Goal: Task Accomplishment & Management: Use online tool/utility

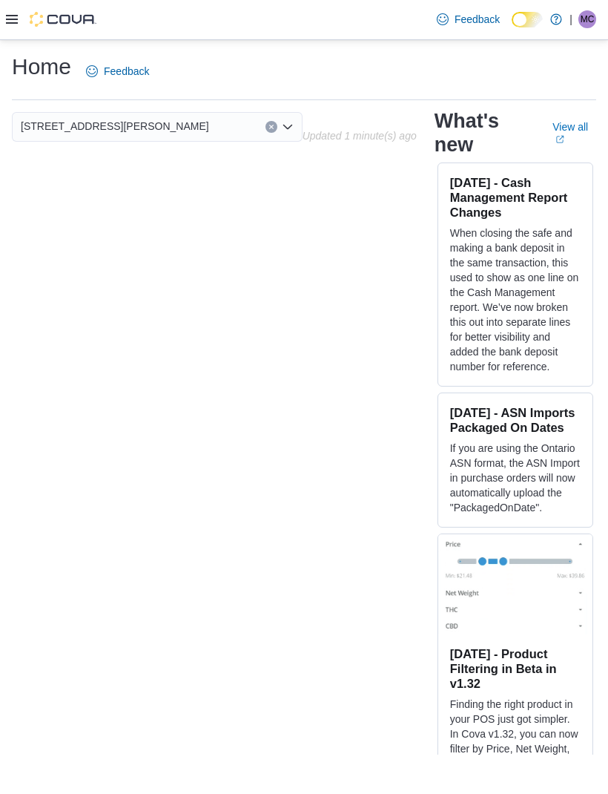
click at [15, 16] on icon at bounding box center [12, 19] width 12 height 12
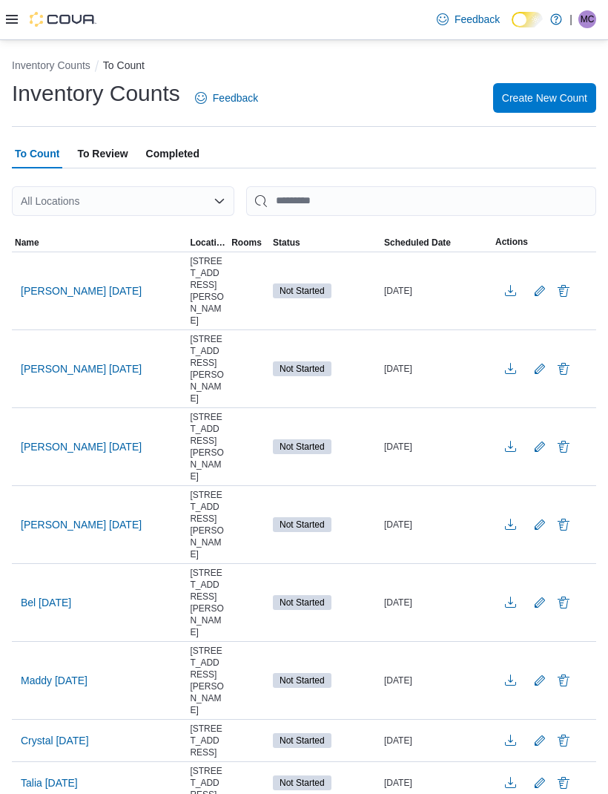
click at [29, 240] on span "Name" at bounding box center [27, 243] width 24 height 12
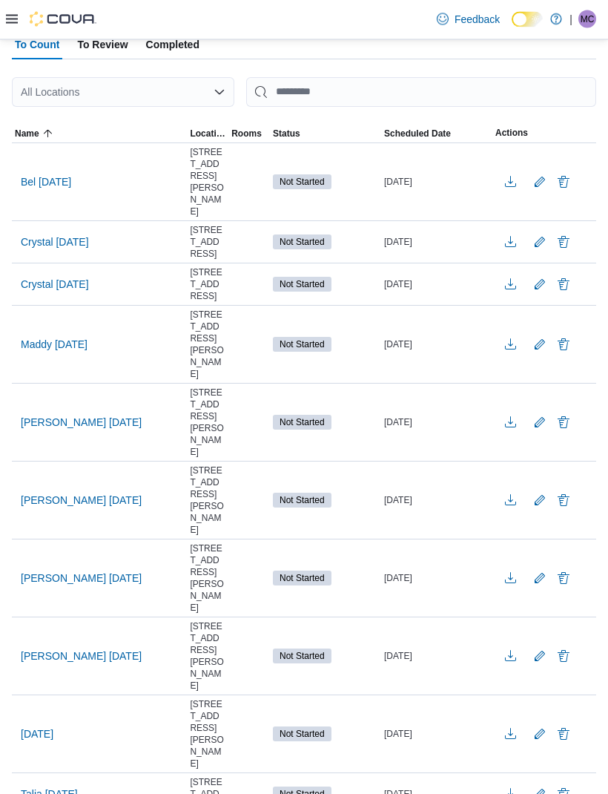
scroll to position [110, 0]
click at [46, 351] on span "Maddy [DATE]" at bounding box center [54, 343] width 67 height 15
click at [42, 351] on span "Maddy [DATE]" at bounding box center [54, 343] width 67 height 15
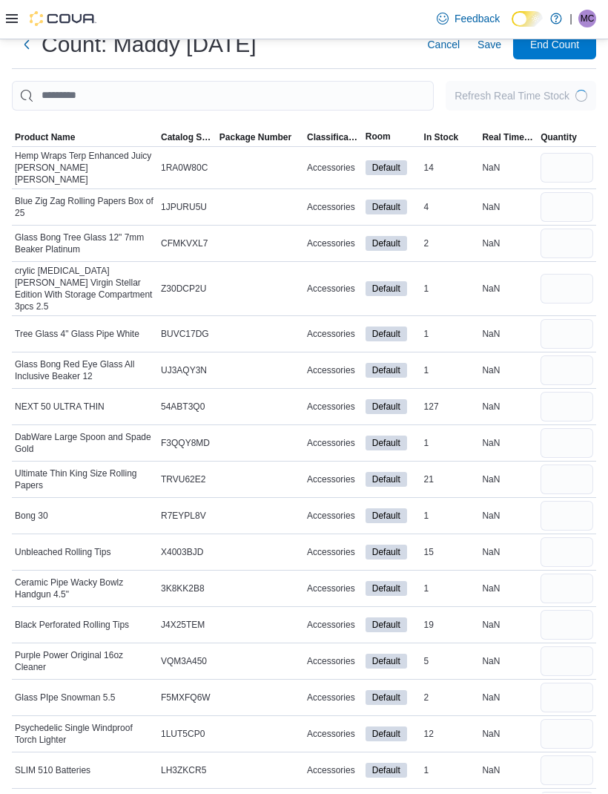
scroll to position [49, 0]
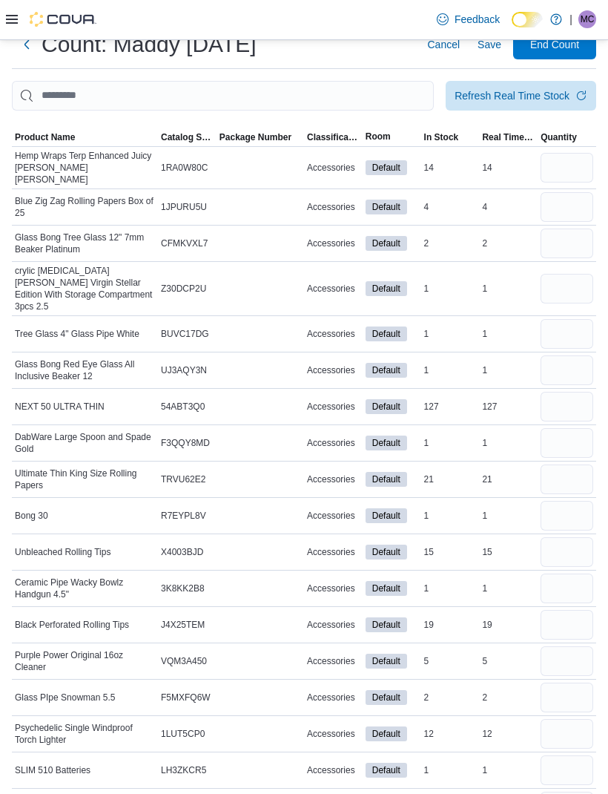
click at [35, 137] on span "Product Name" at bounding box center [45, 137] width 60 height 12
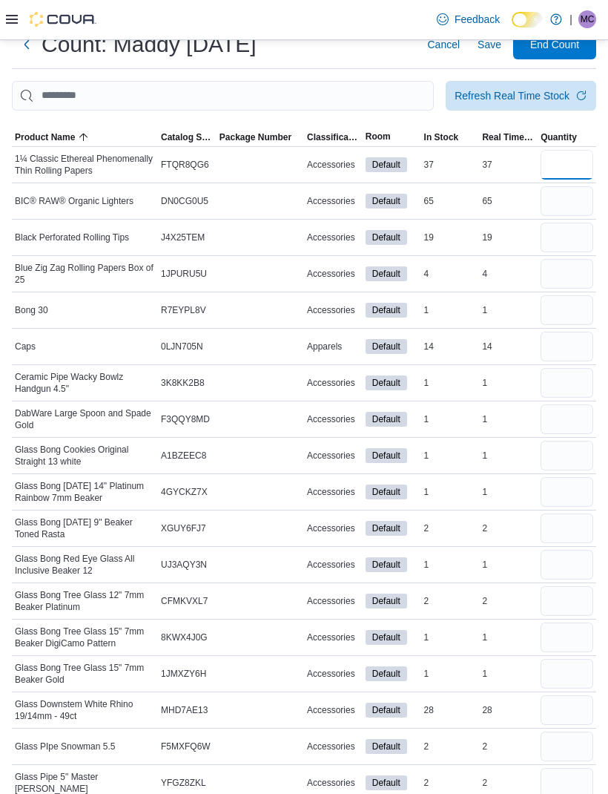
click at [570, 173] on input "number" at bounding box center [567, 165] width 53 height 30
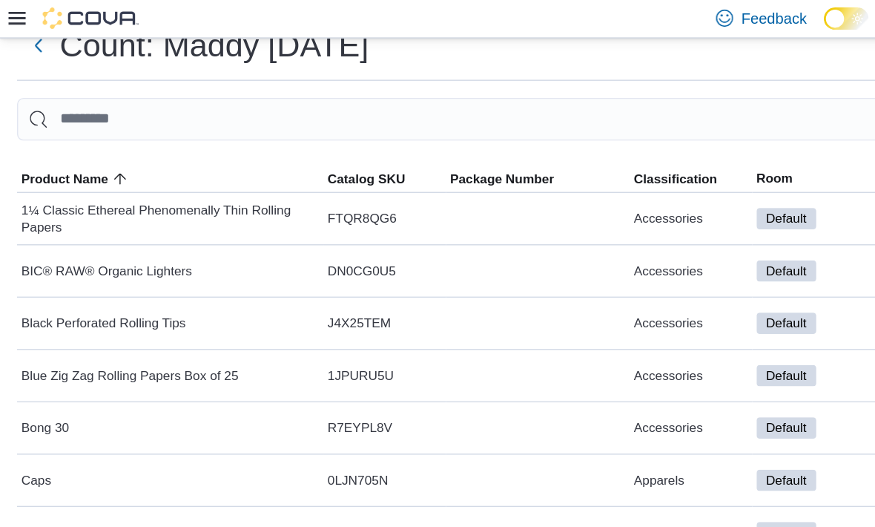
scroll to position [48, 0]
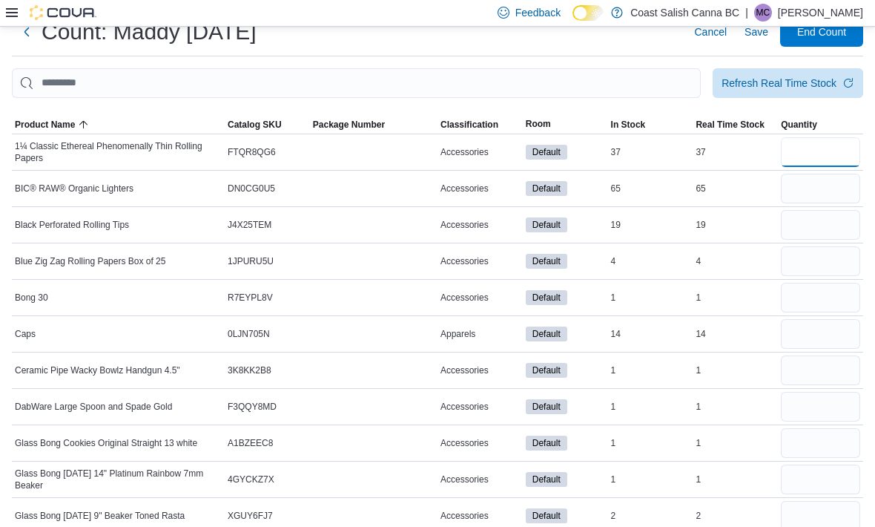
type input "**"
click at [608, 192] on input "number" at bounding box center [820, 189] width 79 height 30
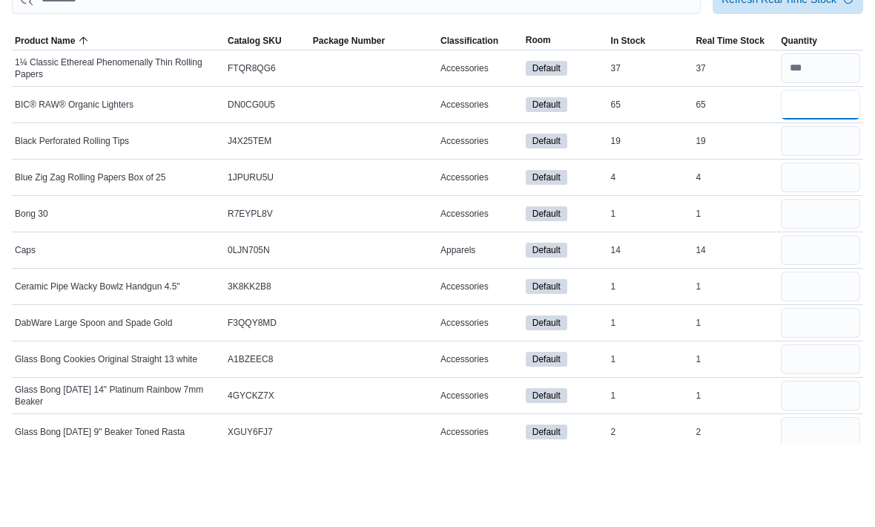
type input "**"
click at [608, 210] on input "number" at bounding box center [820, 225] width 79 height 30
type input "**"
click at [608, 246] on input "number" at bounding box center [820, 261] width 79 height 30
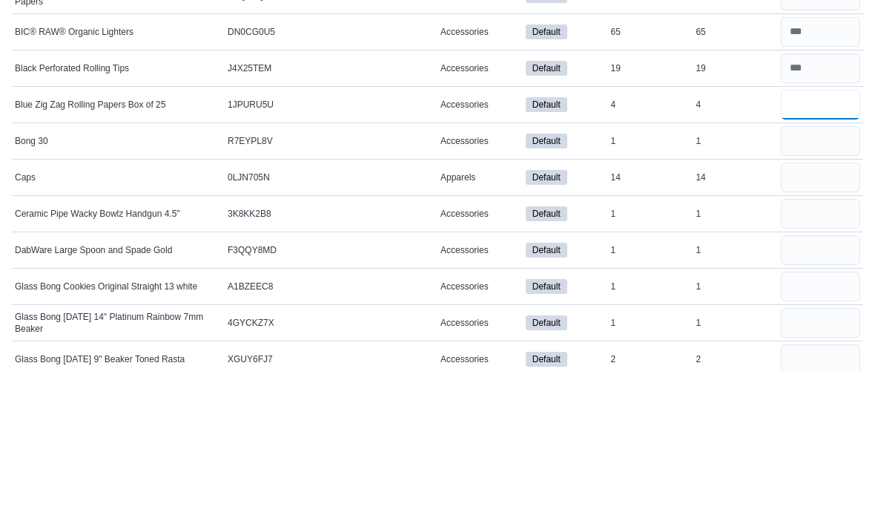
type input "*"
click at [608, 283] on input "number" at bounding box center [820, 298] width 79 height 30
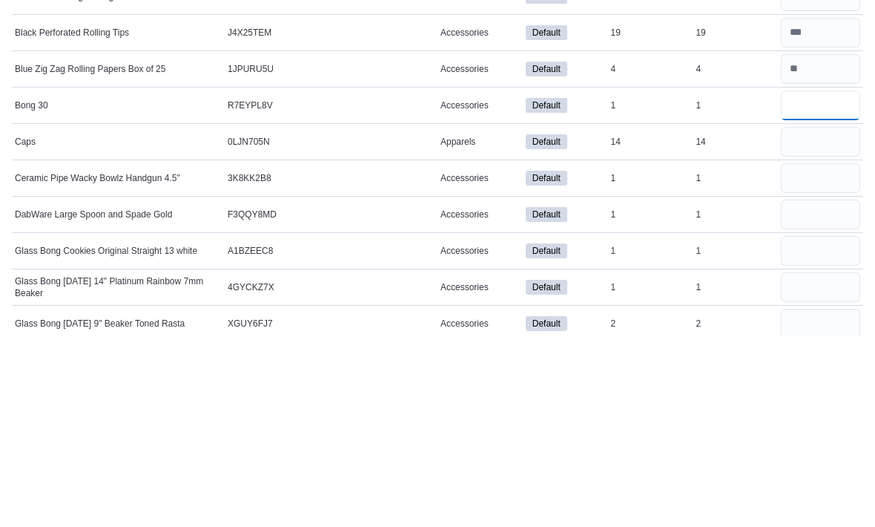
type input "*"
click at [608, 355] on input "number" at bounding box center [820, 370] width 79 height 30
type input "*"
click at [608, 392] on input "number" at bounding box center [820, 407] width 79 height 30
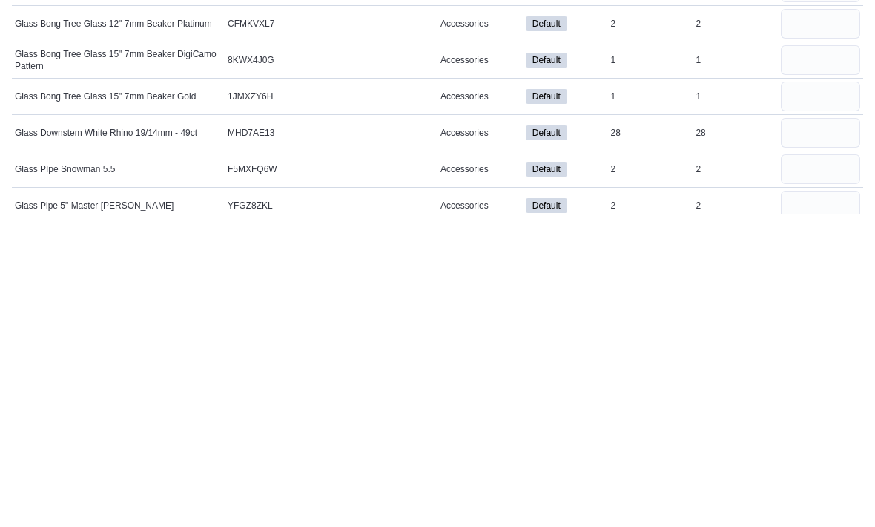
scroll to position [335, 0]
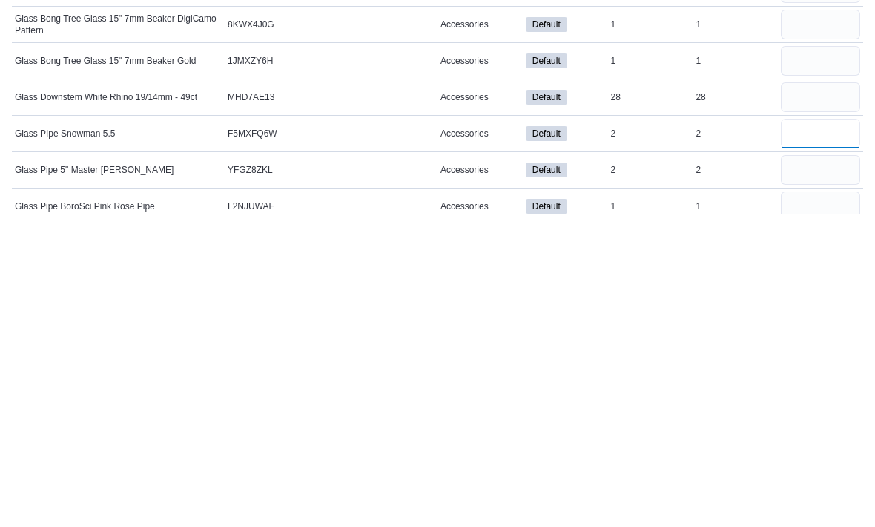
click at [608, 432] on input "number" at bounding box center [820, 447] width 79 height 30
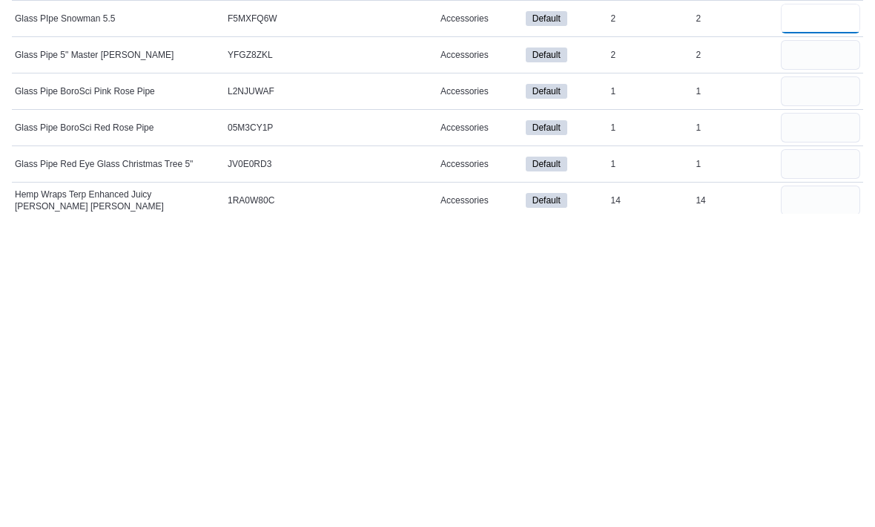
scroll to position [453, 0]
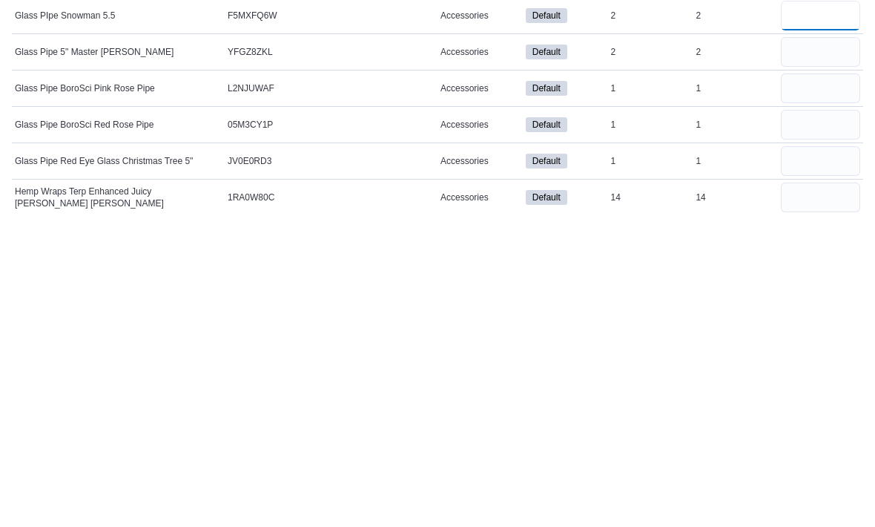
type input "*"
click at [608, 459] on input "number" at bounding box center [820, 474] width 79 height 30
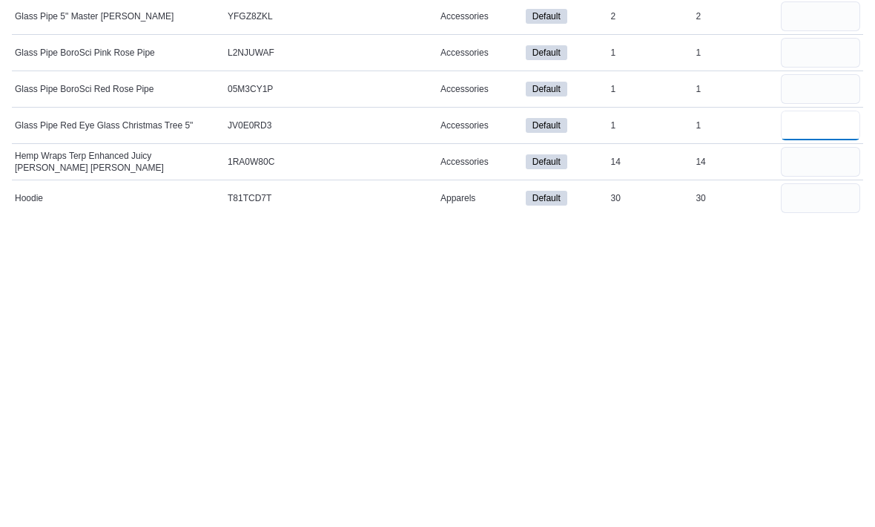
scroll to position [490, 0]
type input "*"
click at [608, 459] on input "number" at bounding box center [820, 474] width 79 height 30
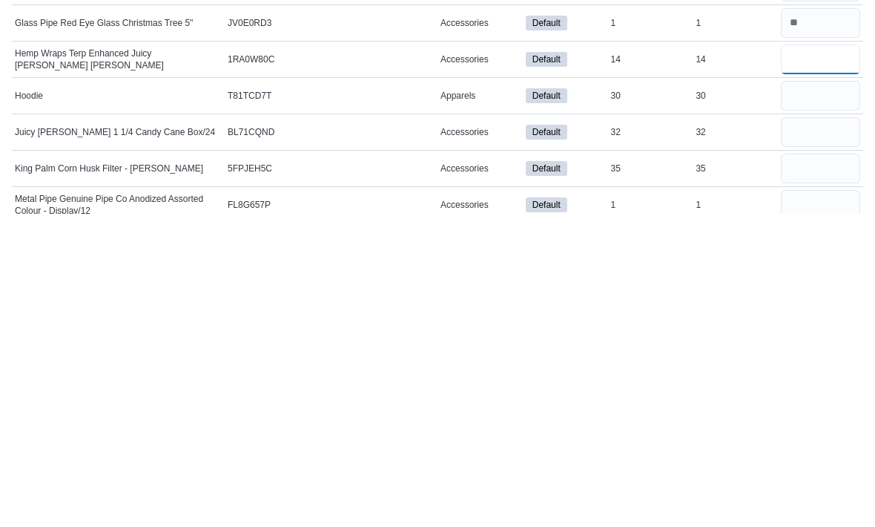
scroll to position [597, 0]
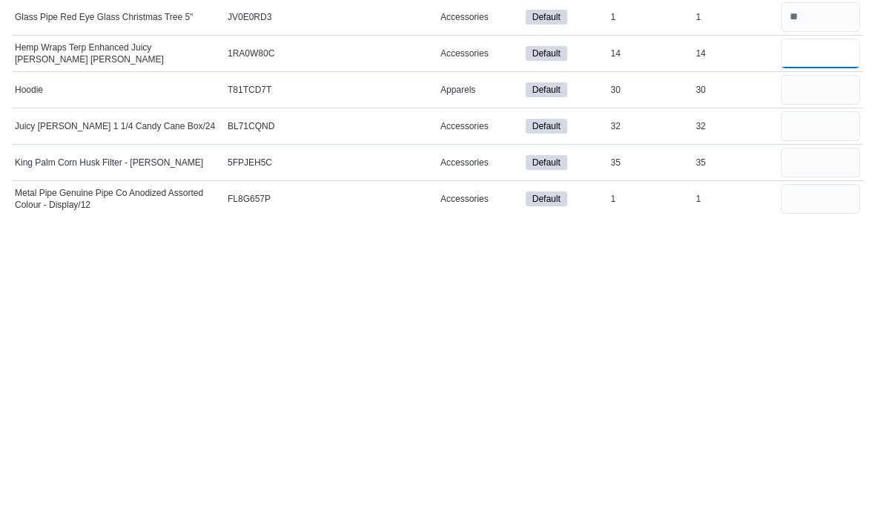
type input "**"
click at [608, 424] on input "number" at bounding box center [820, 439] width 79 height 30
type input "**"
click at [608, 461] on input "number" at bounding box center [820, 476] width 79 height 30
type input "**"
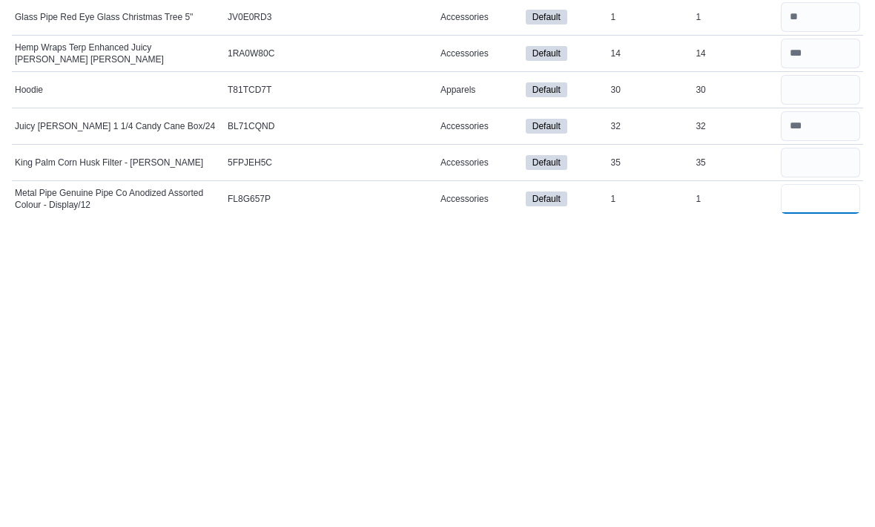
click at [608, 497] on input "number" at bounding box center [820, 512] width 79 height 30
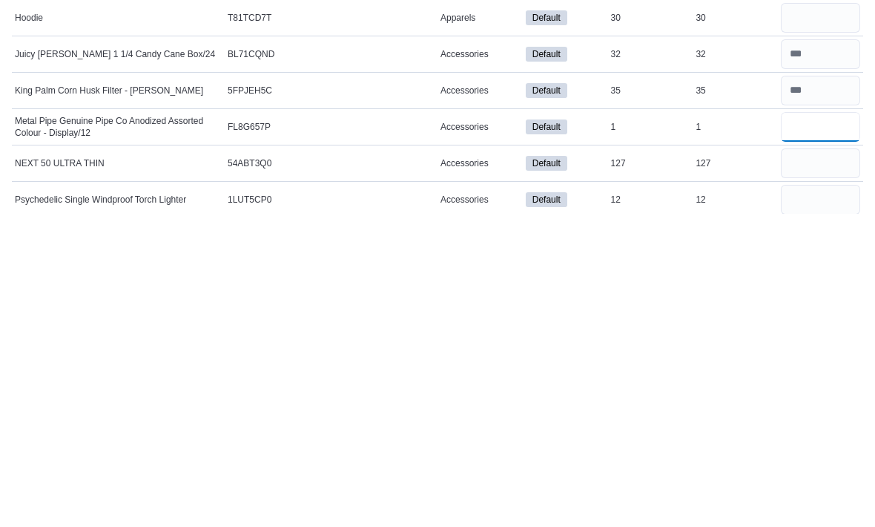
scroll to position [670, 0]
type input "*"
click at [608, 461] on input "number" at bounding box center [820, 476] width 79 height 30
type input "***"
click at [608, 497] on input "number" at bounding box center [820, 512] width 79 height 30
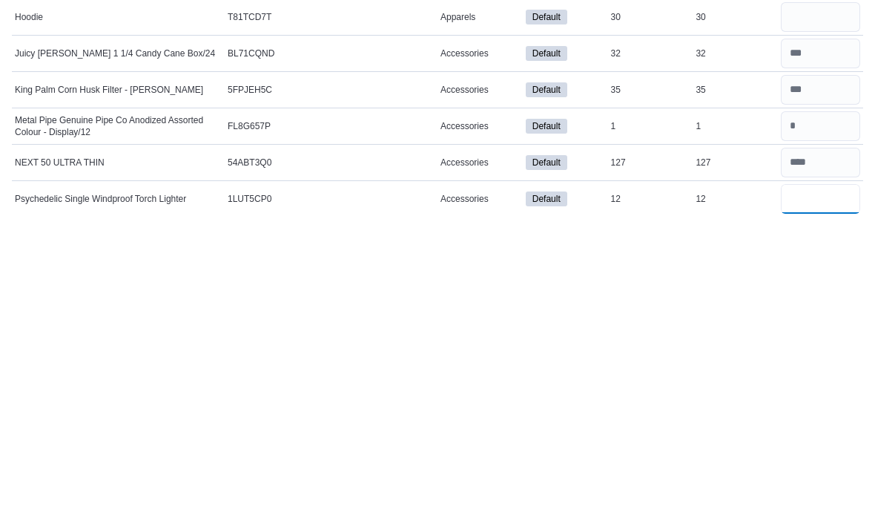
type input "**"
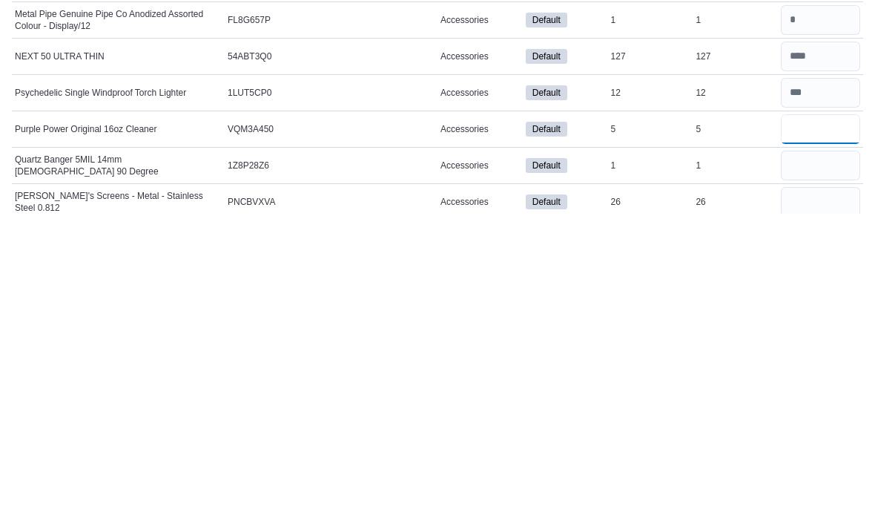
type input "*"
click at [608, 464] on input "number" at bounding box center [820, 479] width 79 height 30
type input "*"
click at [608, 500] on input "number" at bounding box center [820, 515] width 79 height 30
type input "**"
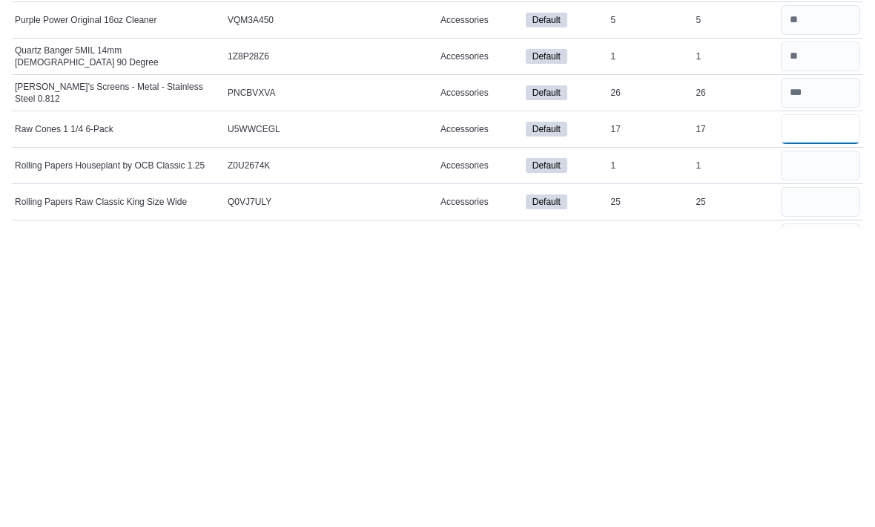
type input "**"
click at [608, 450] on input "number" at bounding box center [820, 465] width 79 height 30
type input "*"
click at [608, 487] on input "number" at bounding box center [820, 502] width 79 height 30
type input "**"
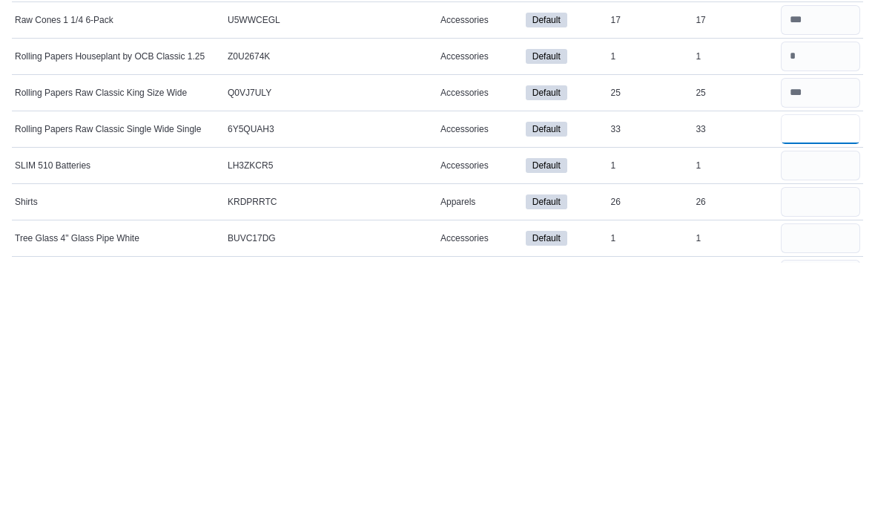
type input "**"
click at [608, 415] on input "number" at bounding box center [820, 430] width 79 height 30
click at [608, 379] on input "number" at bounding box center [820, 394] width 79 height 30
type input "**"
click at [608, 415] on input "number" at bounding box center [820, 430] width 79 height 30
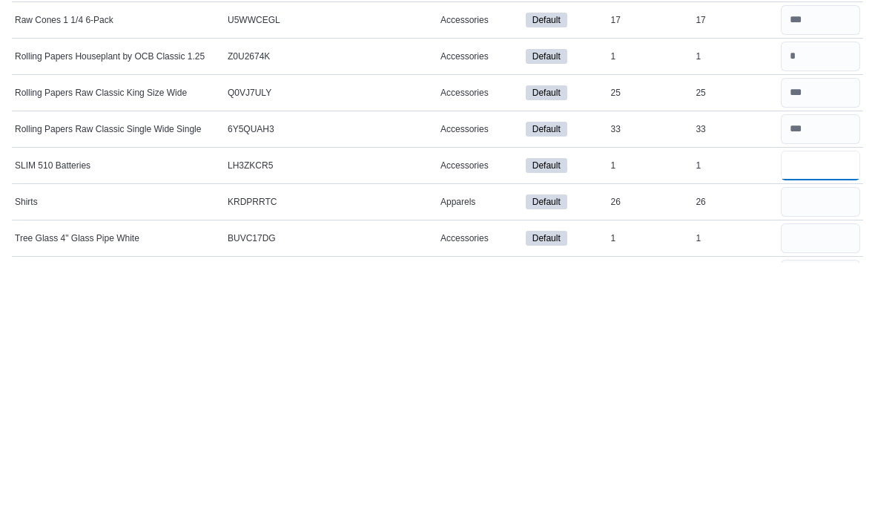
type input "*"
click at [608, 452] on input "number" at bounding box center [820, 467] width 79 height 30
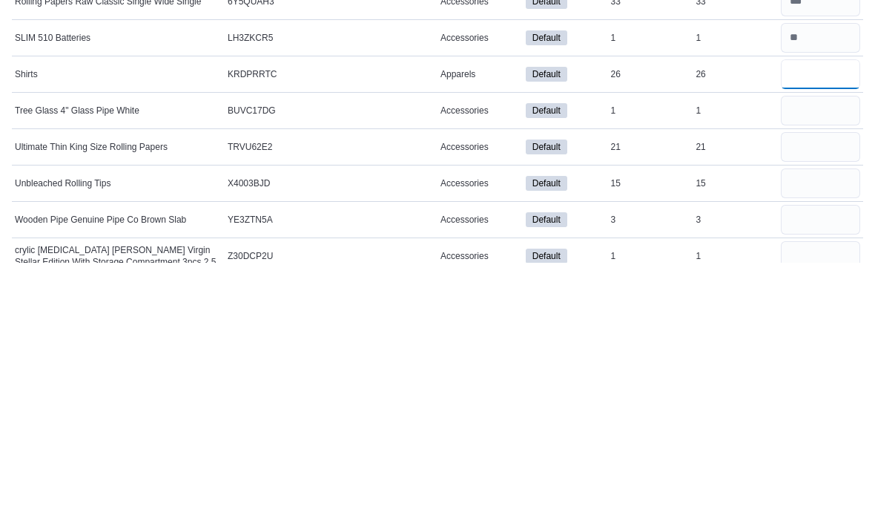
scroll to position [1174, 0]
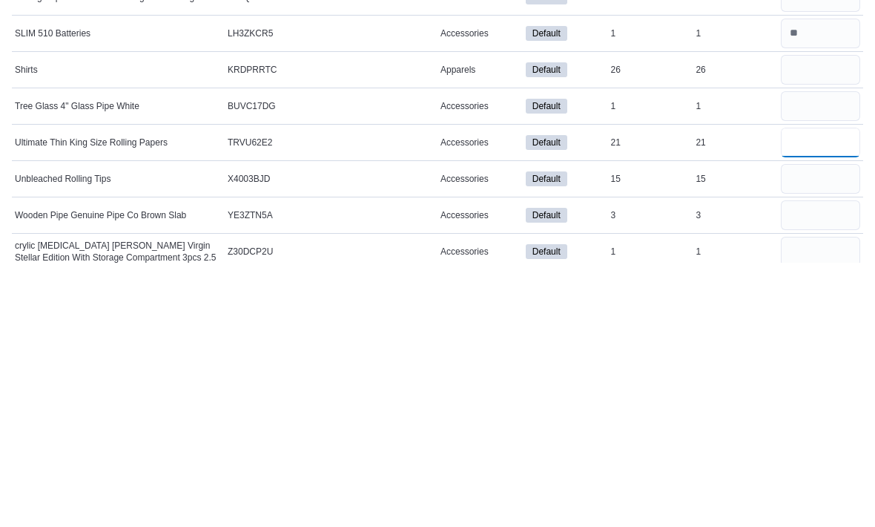
click at [608, 392] on input "number" at bounding box center [820, 407] width 79 height 30
type input "**"
click at [608, 429] on input "number" at bounding box center [820, 444] width 79 height 30
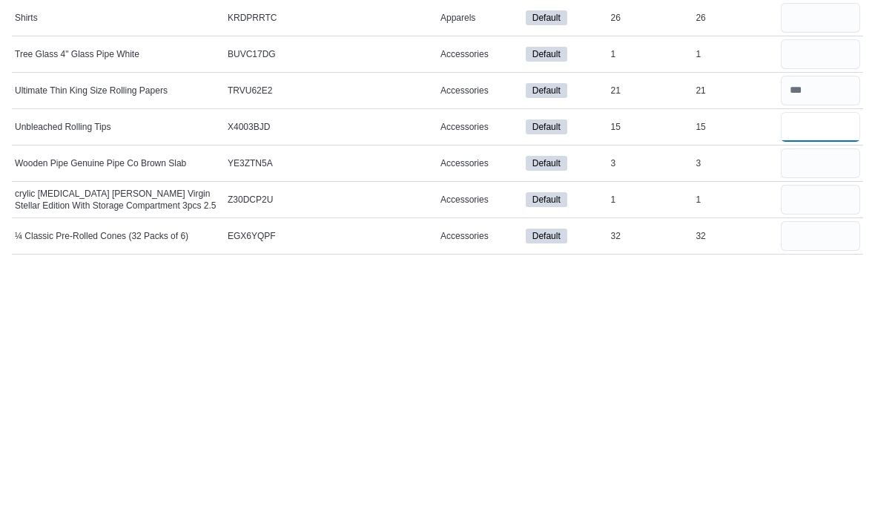
scroll to position [1233, 0]
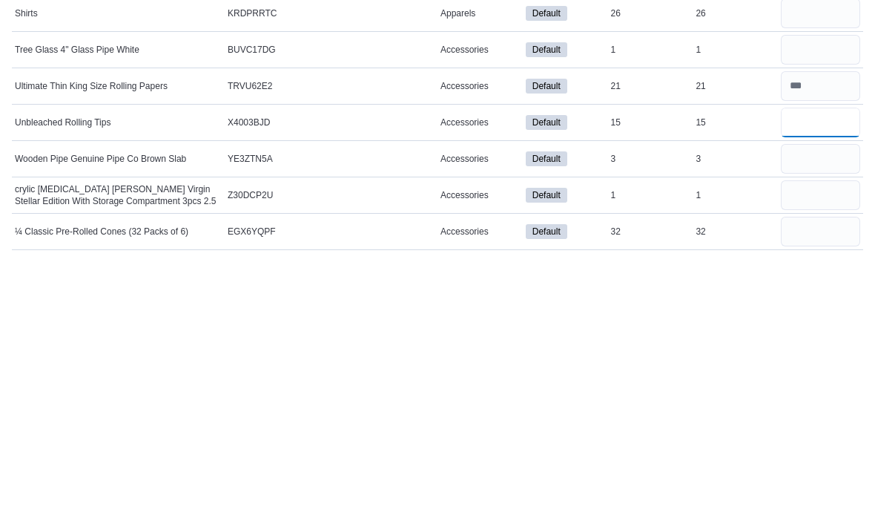
type input "**"
click at [608, 445] on input "number" at bounding box center [820, 460] width 79 height 30
type input "*"
click at [608, 481] on input "number" at bounding box center [820, 496] width 79 height 30
type input "*"
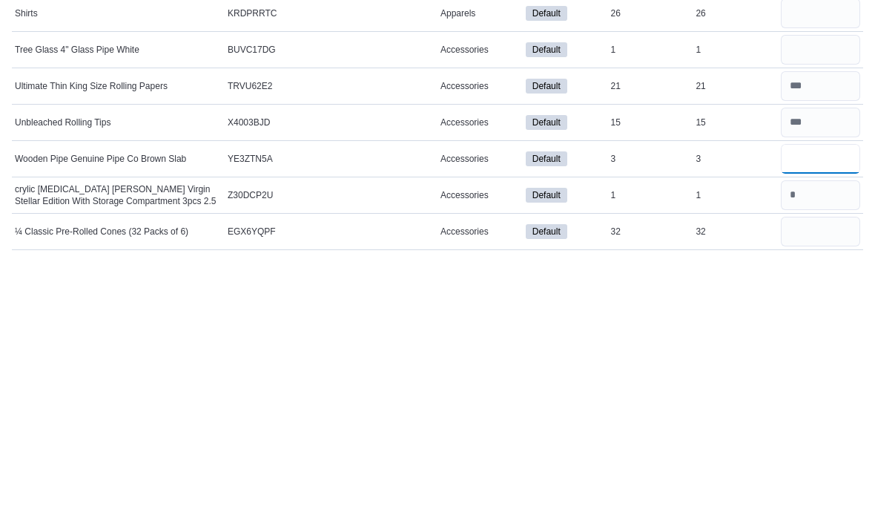
click at [608, 409] on input "number" at bounding box center [820, 424] width 79 height 30
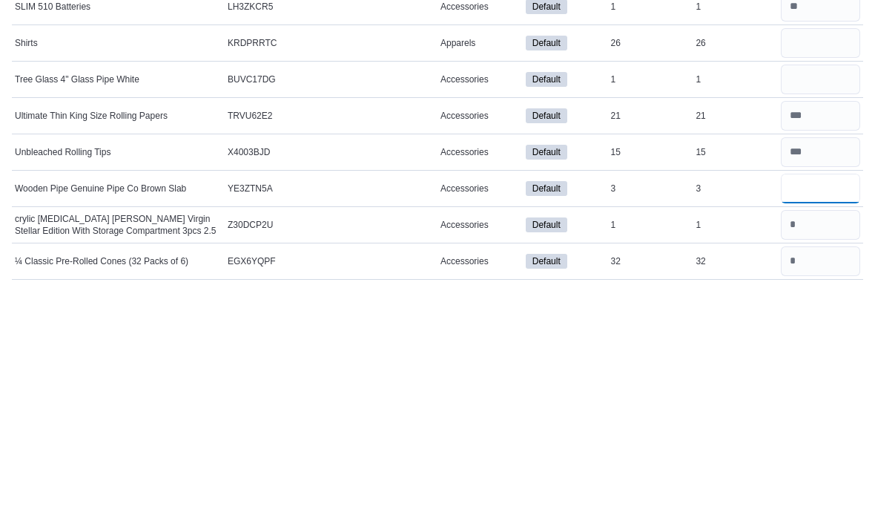
type input "*"
click at [608, 300] on input "number" at bounding box center [820, 315] width 79 height 30
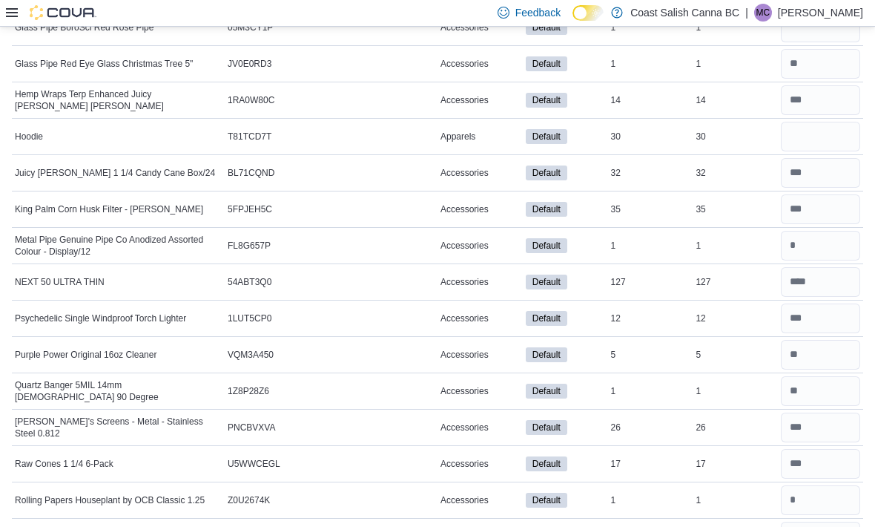
scroll to position [841, 0]
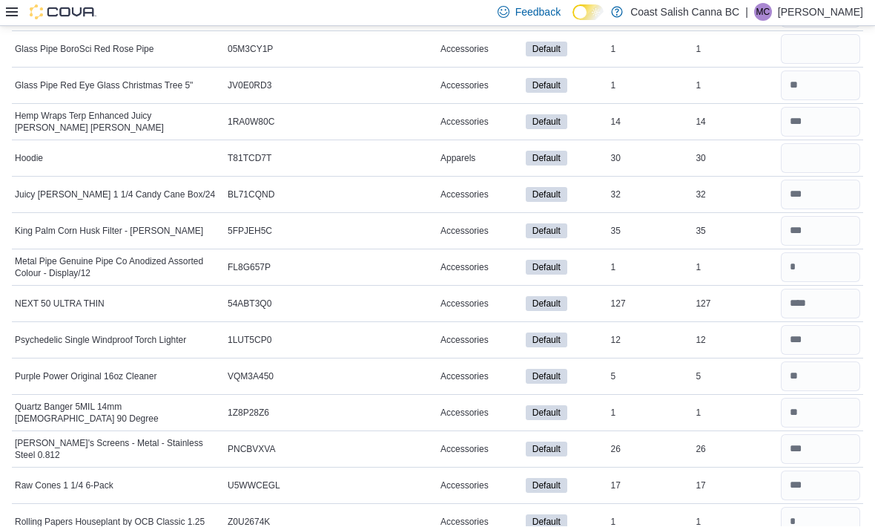
type input "*"
click at [608, 167] on input "number" at bounding box center [820, 159] width 79 height 30
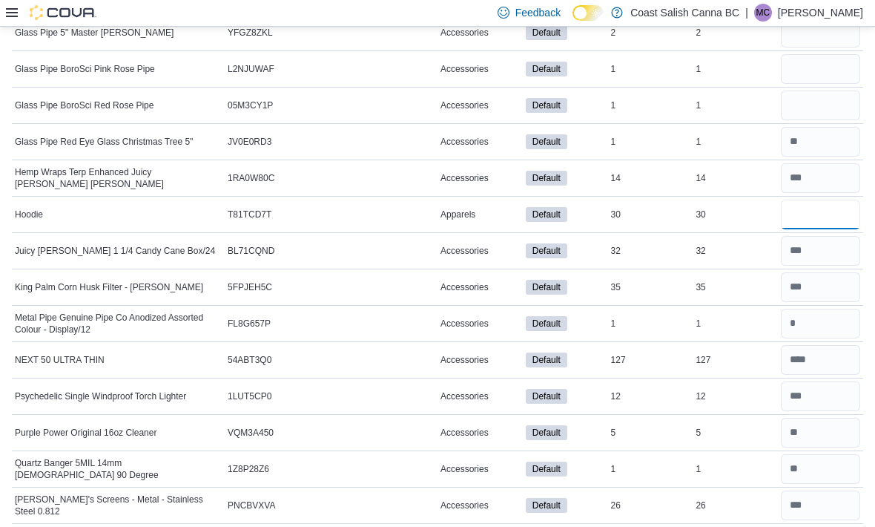
scroll to position [736, 0]
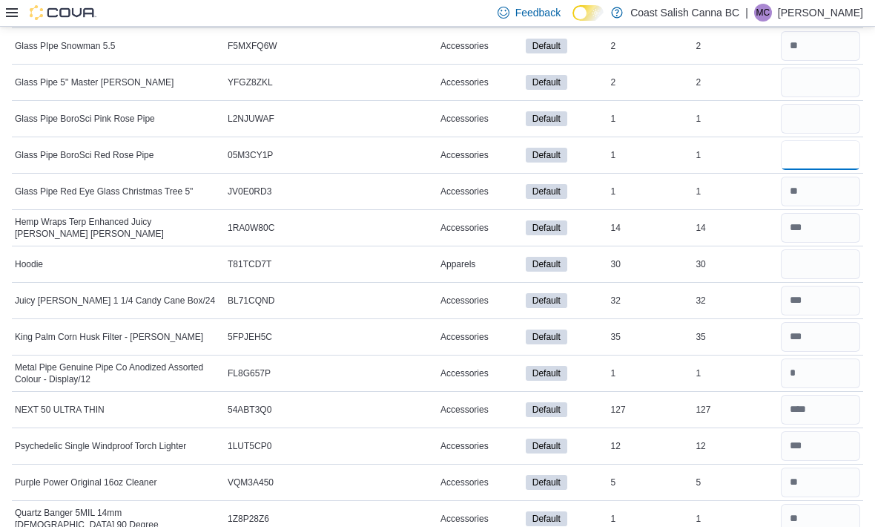
click at [608, 159] on input "number" at bounding box center [820, 155] width 79 height 30
type input "*"
click at [608, 127] on input "number" at bounding box center [820, 119] width 79 height 30
type input "*"
click at [608, 96] on input "number" at bounding box center [820, 83] width 79 height 30
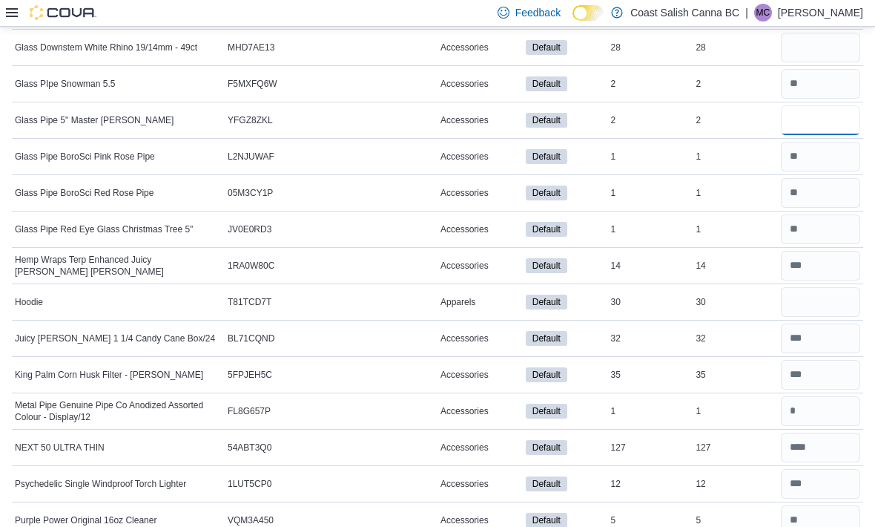
scroll to position [585, 0]
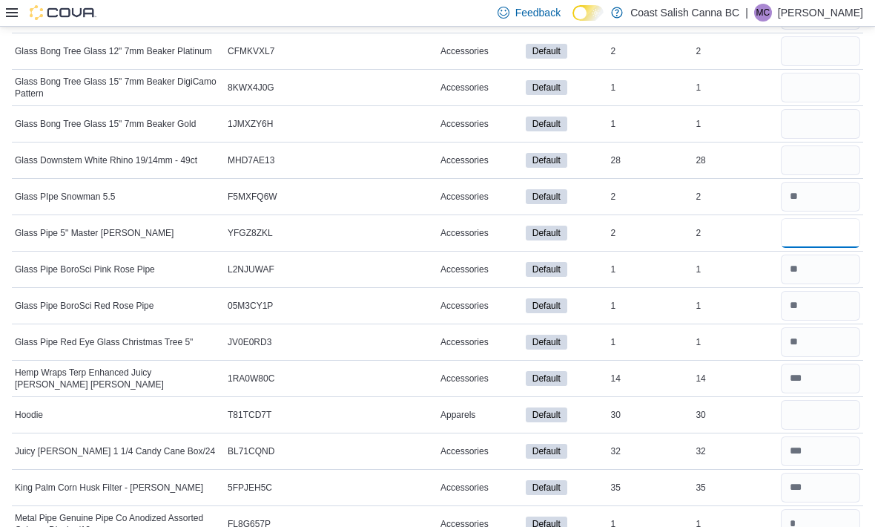
type input "*"
click at [608, 157] on input "number" at bounding box center [820, 160] width 79 height 30
type input "**"
click at [608, 133] on input "number" at bounding box center [820, 124] width 79 height 30
type input "*"
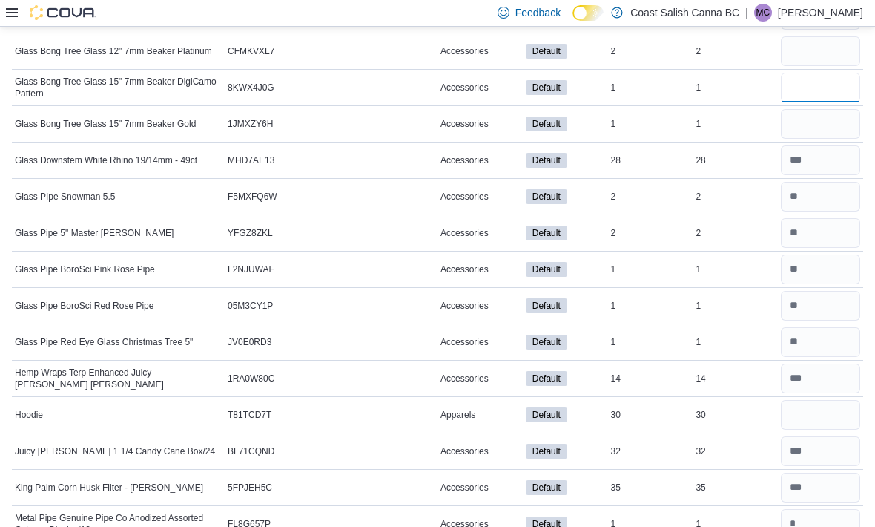
click at [608, 84] on input "number" at bounding box center [820, 88] width 79 height 30
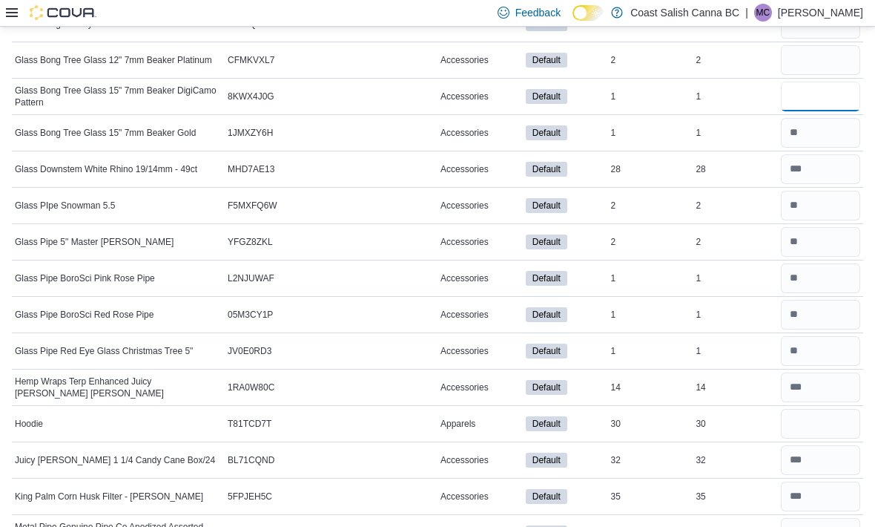
scroll to position [562, 0]
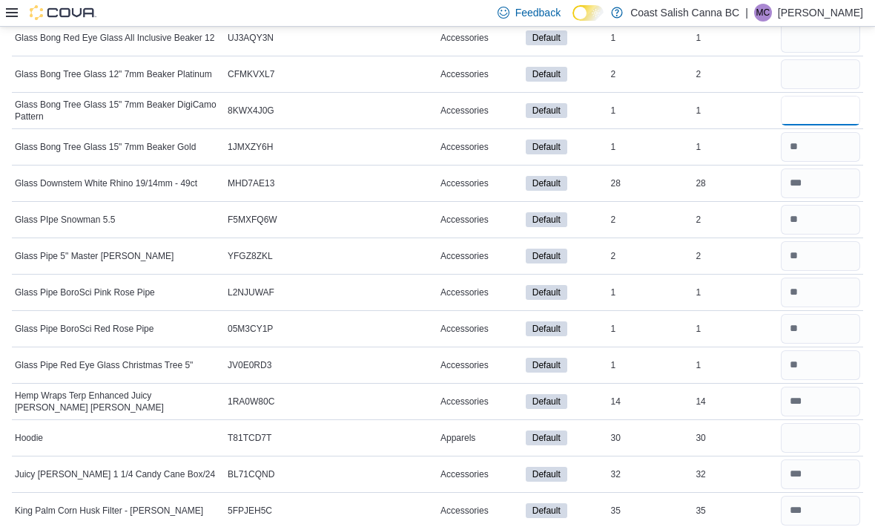
type input "*"
click at [608, 76] on input "number" at bounding box center [820, 74] width 79 height 30
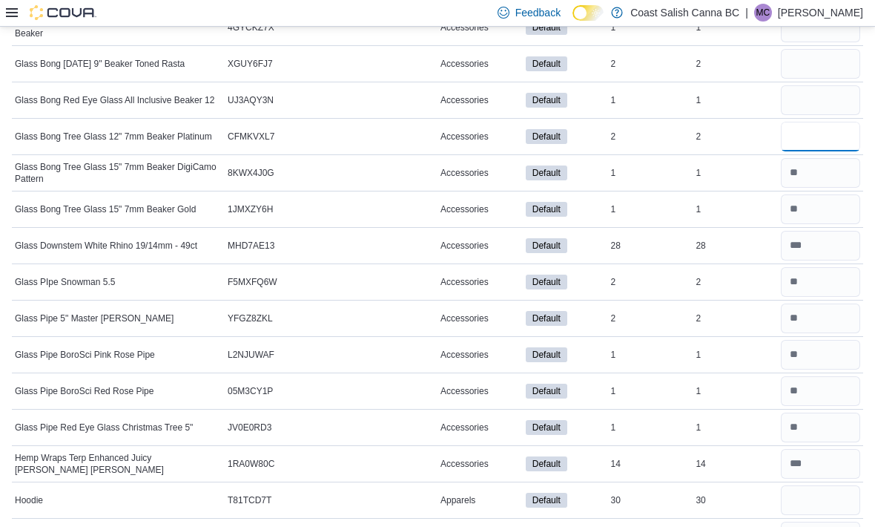
scroll to position [499, 0]
type input "*"
click at [608, 91] on input "number" at bounding box center [820, 101] width 79 height 30
type input "*"
click at [608, 69] on input "number" at bounding box center [820, 65] width 79 height 30
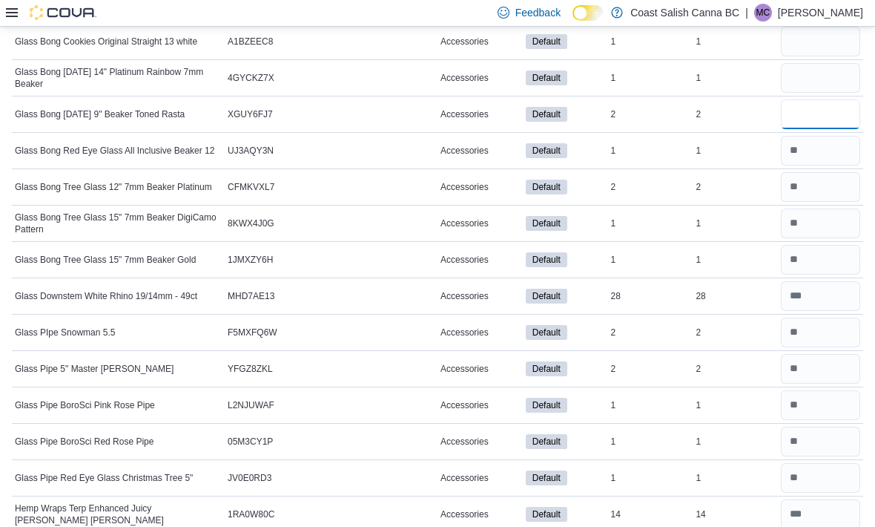
scroll to position [444, 0]
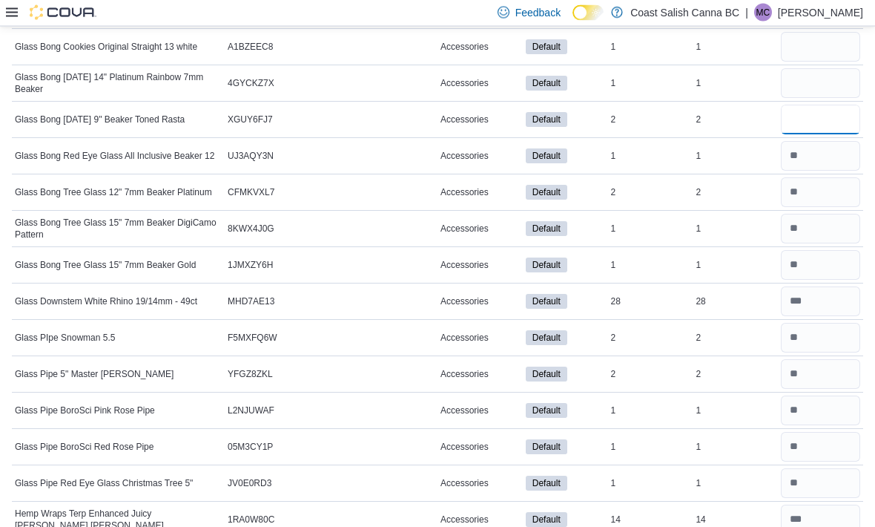
type input "*"
click at [608, 78] on input "number" at bounding box center [820, 84] width 79 height 30
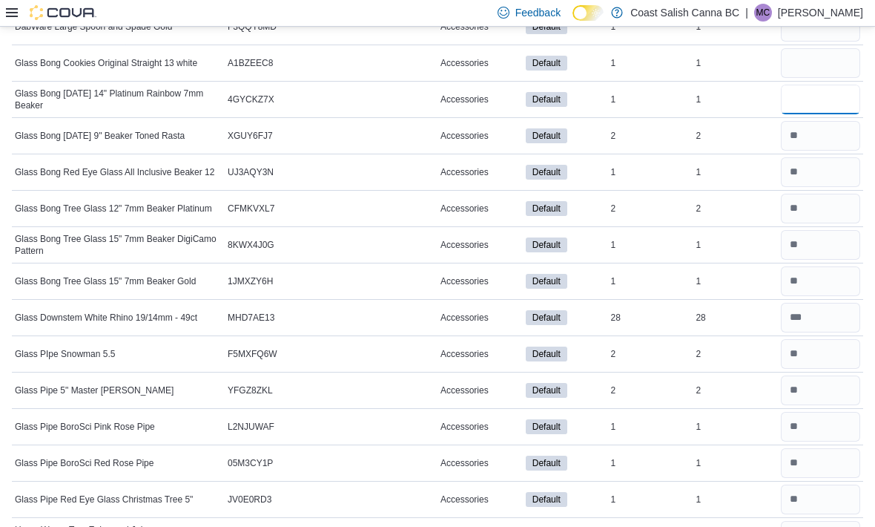
scroll to position [411, 0]
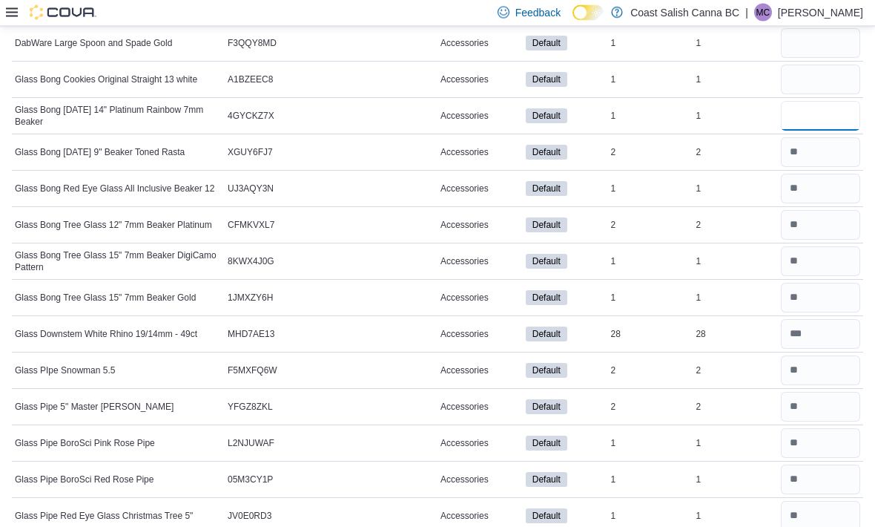
type input "*"
click at [608, 85] on input "number" at bounding box center [820, 80] width 79 height 30
type input "*"
click at [608, 51] on input "number" at bounding box center [820, 44] width 79 height 30
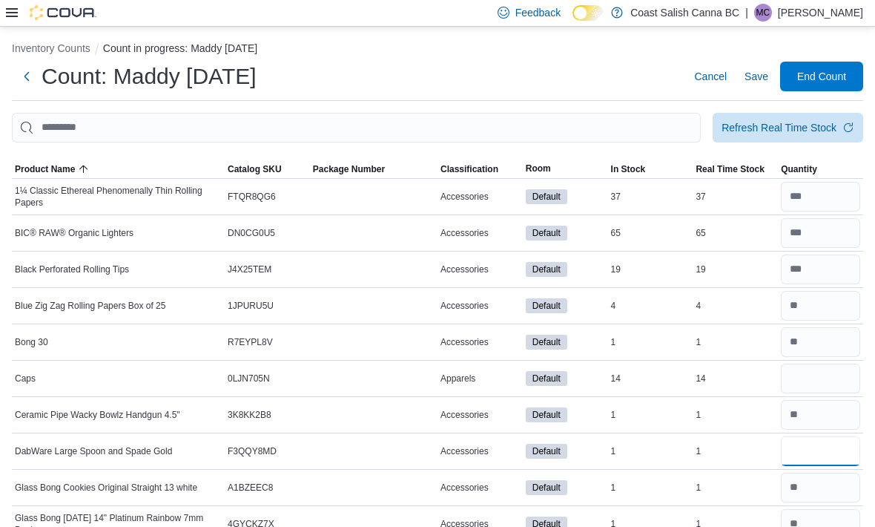
scroll to position [0, 0]
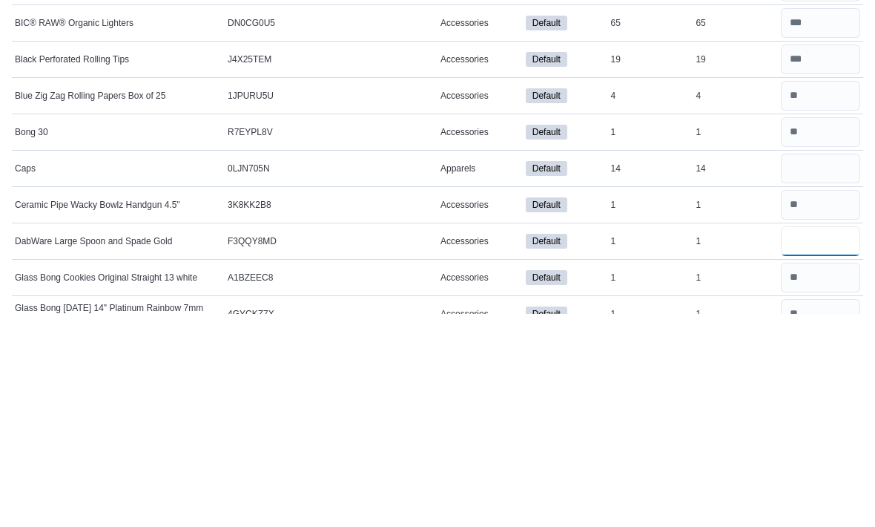
type input "*"
click at [608, 367] on input "number" at bounding box center [820, 382] width 79 height 30
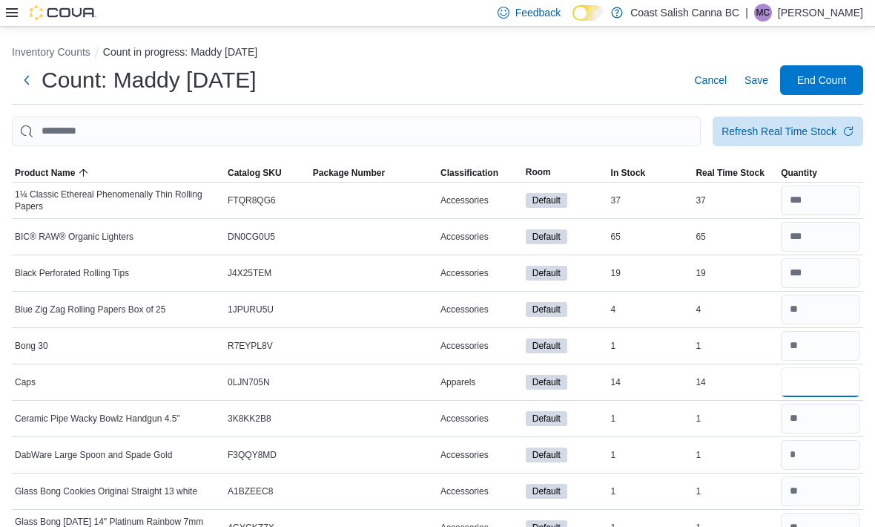
type input "*"
click at [469, 179] on span "Classification" at bounding box center [470, 173] width 58 height 12
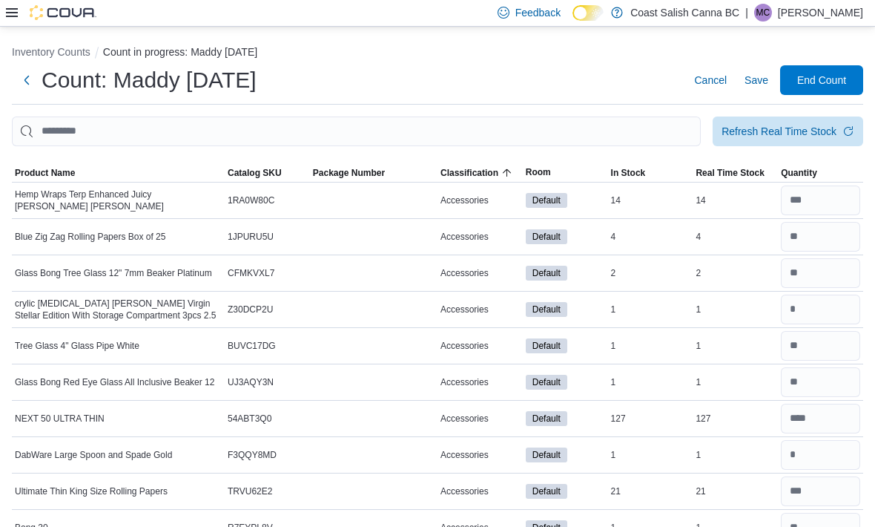
click at [467, 176] on span "Classification" at bounding box center [470, 173] width 58 height 12
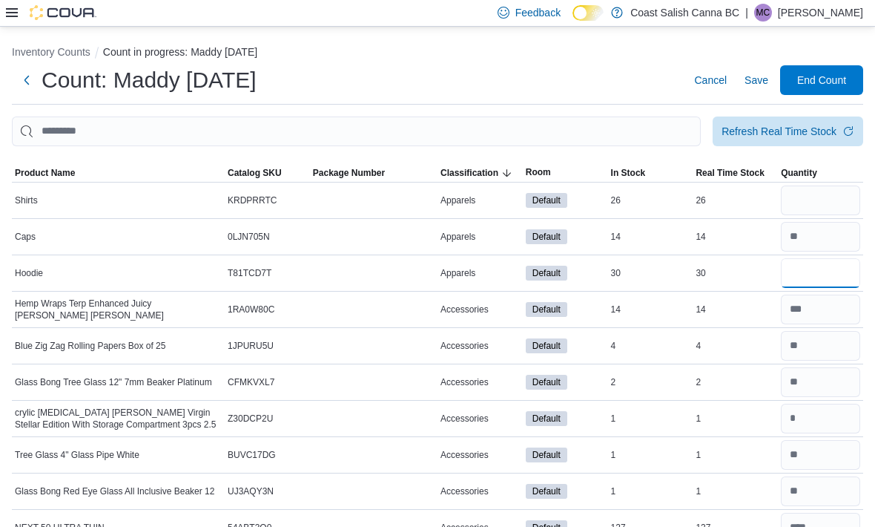
click at [608, 275] on input "number" at bounding box center [820, 273] width 79 height 30
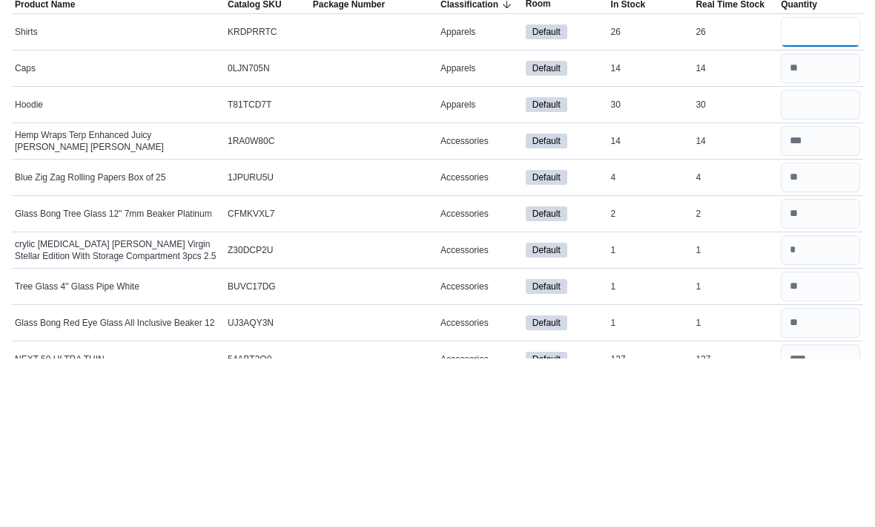
click at [608, 185] on input "number" at bounding box center [820, 200] width 79 height 30
type input "**"
click at [608, 258] on input "number" at bounding box center [820, 273] width 79 height 30
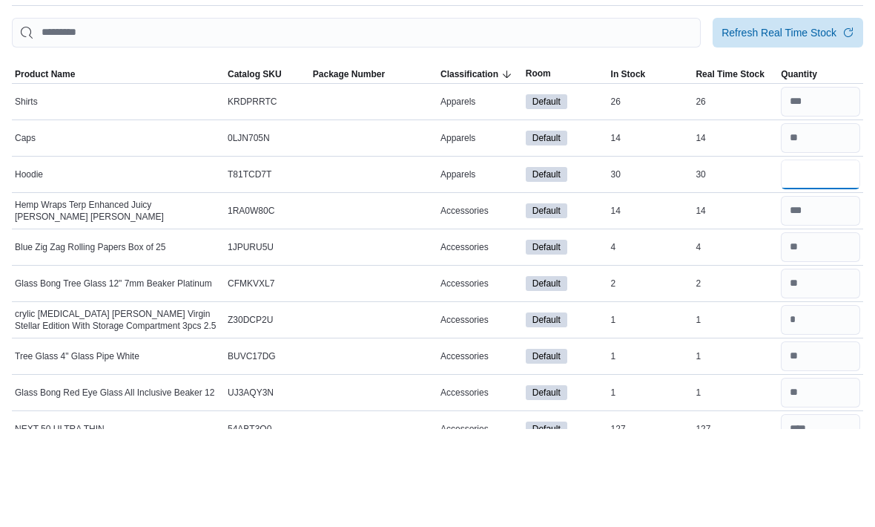
type input "**"
click at [608, 185] on input "number" at bounding box center [820, 200] width 79 height 30
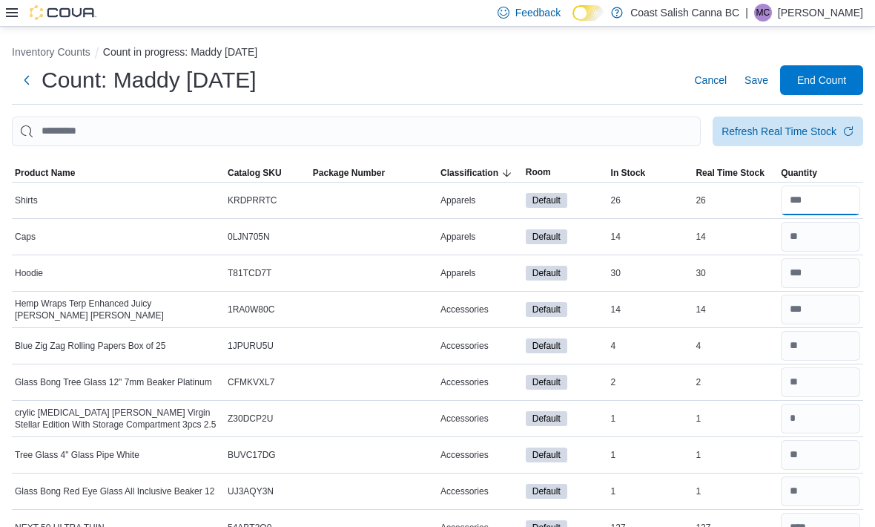
type input "**"
click at [608, 80] on span "End Count" at bounding box center [821, 80] width 49 height 15
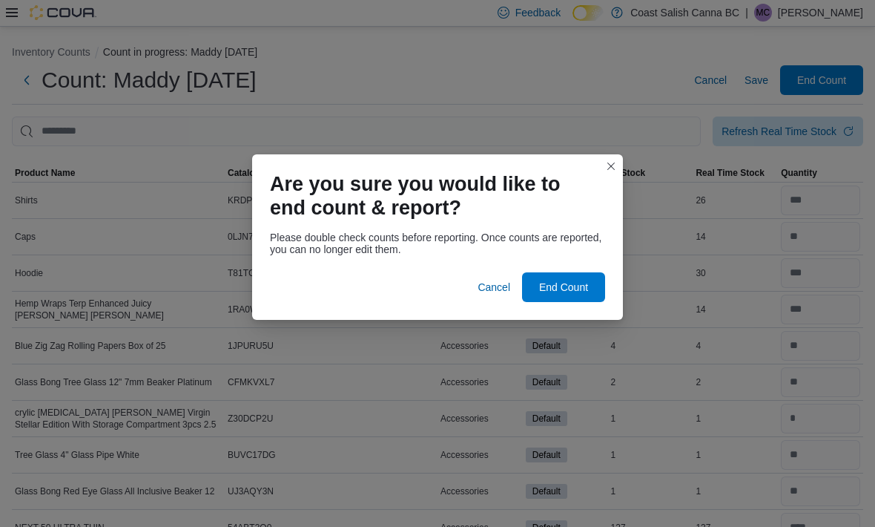
click at [587, 276] on span "End Count" at bounding box center [563, 287] width 65 height 30
